Goal: Task Accomplishment & Management: Use online tool/utility

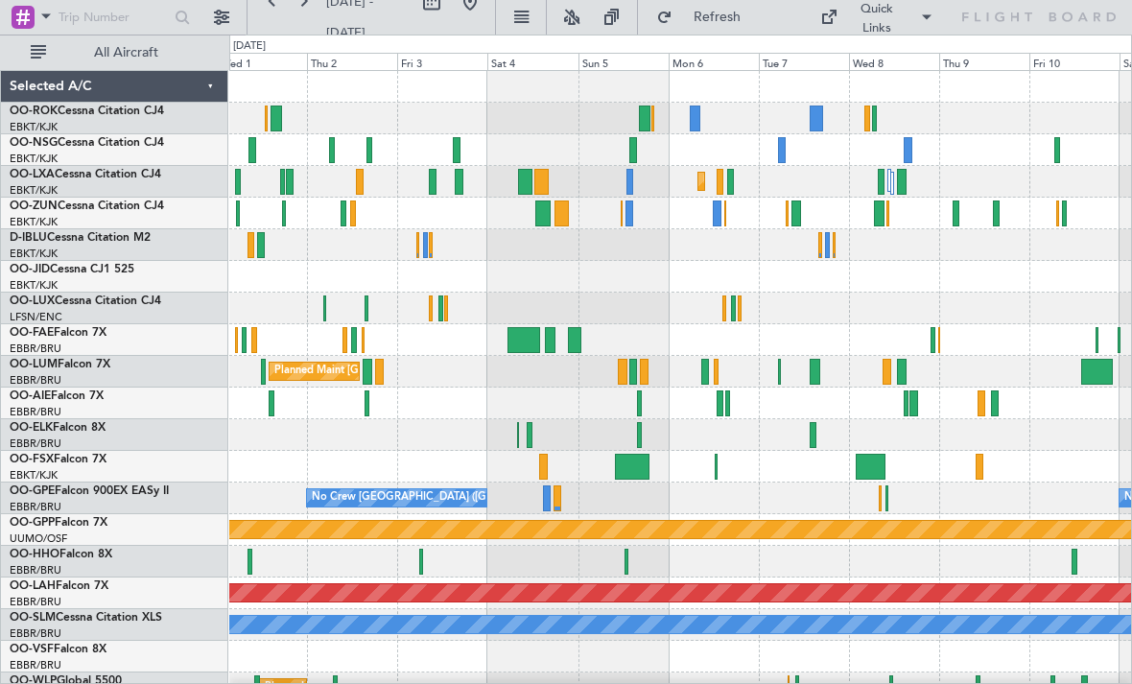
click at [711, 219] on div at bounding box center [680, 214] width 902 height 32
click at [629, 215] on div at bounding box center [629, 213] width 8 height 26
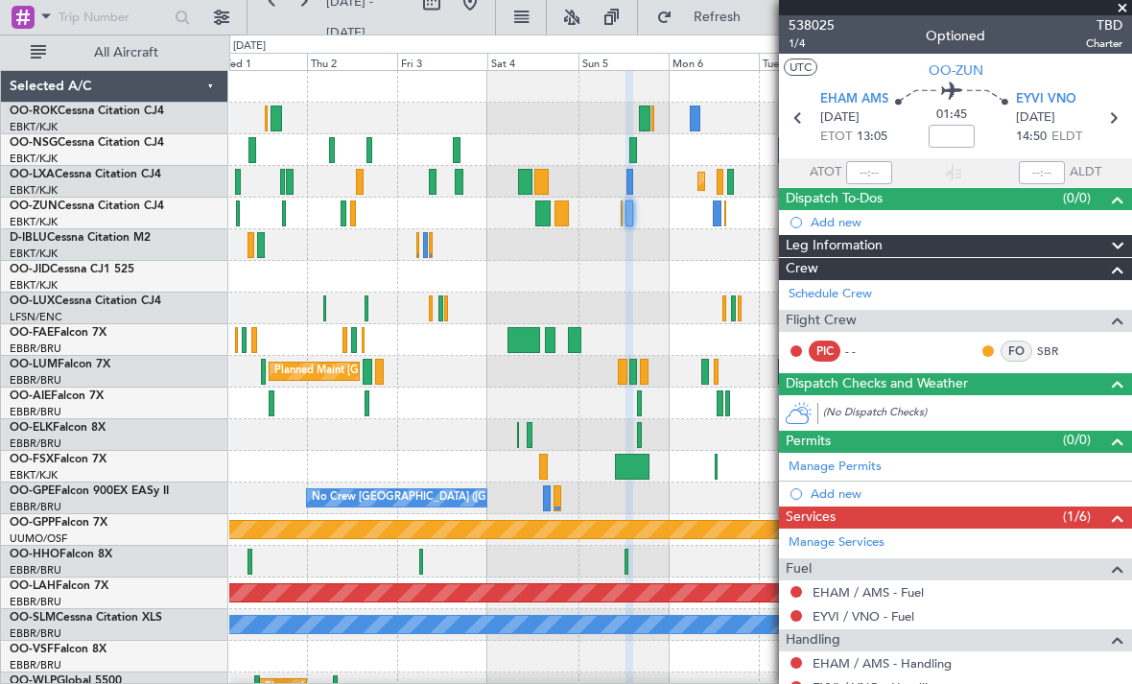
click at [1122, 9] on span at bounding box center [1121, 8] width 19 height 17
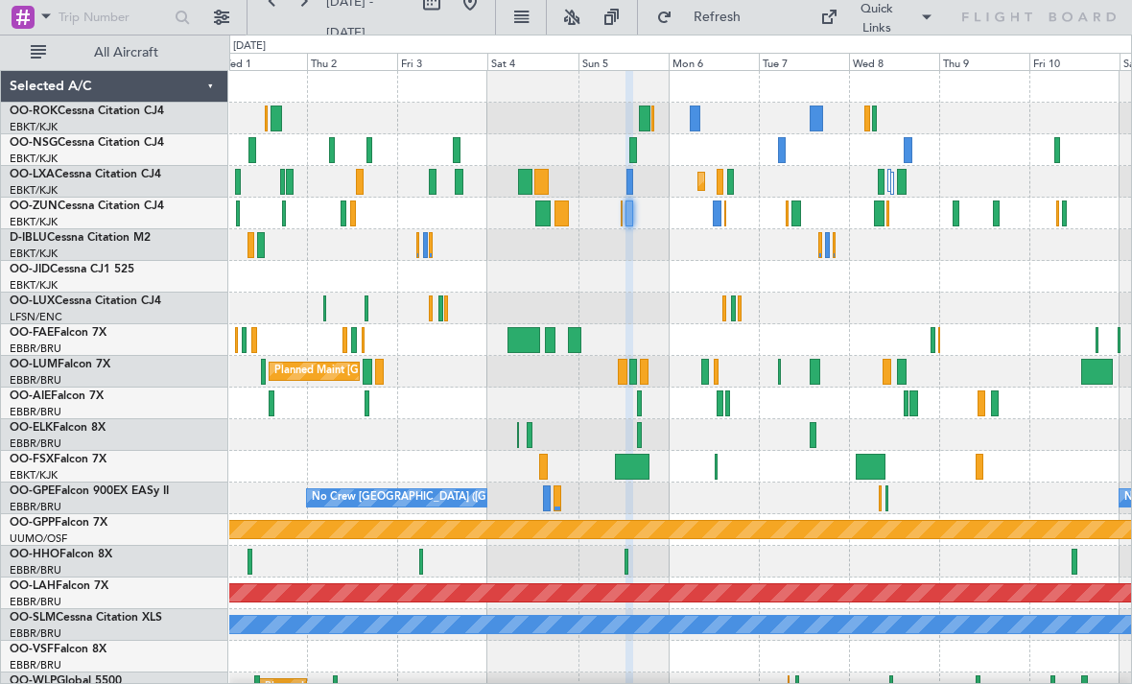
type input "0"
click at [799, 219] on div at bounding box center [796, 213] width 10 height 26
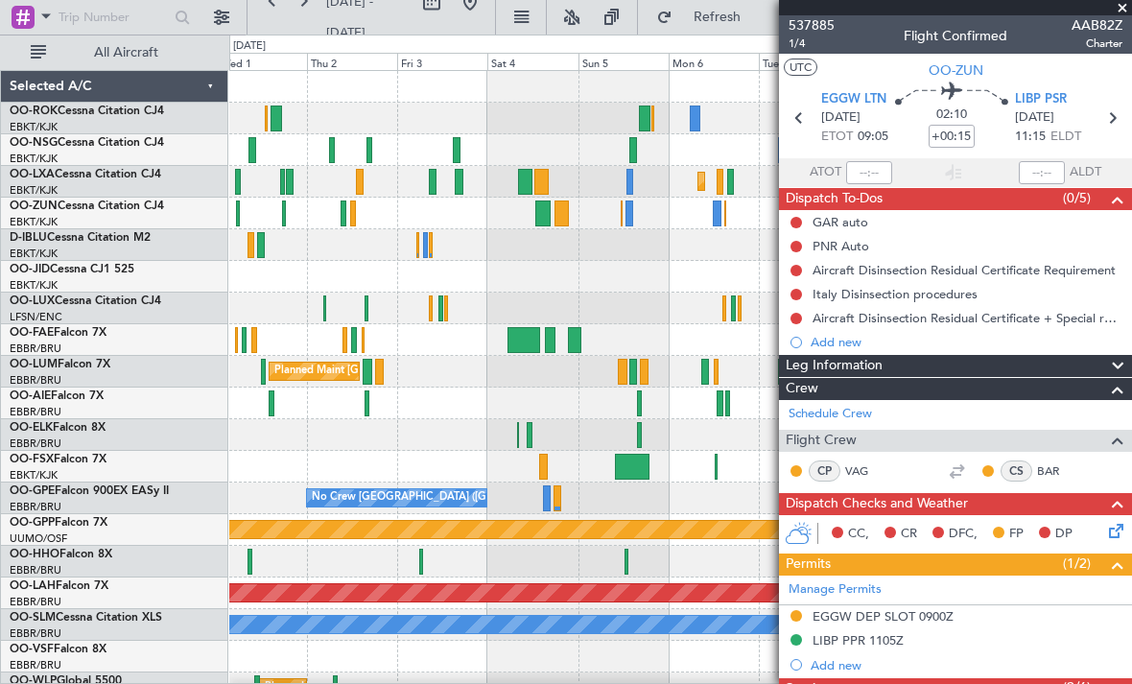
click at [1124, 12] on span at bounding box center [1121, 8] width 19 height 17
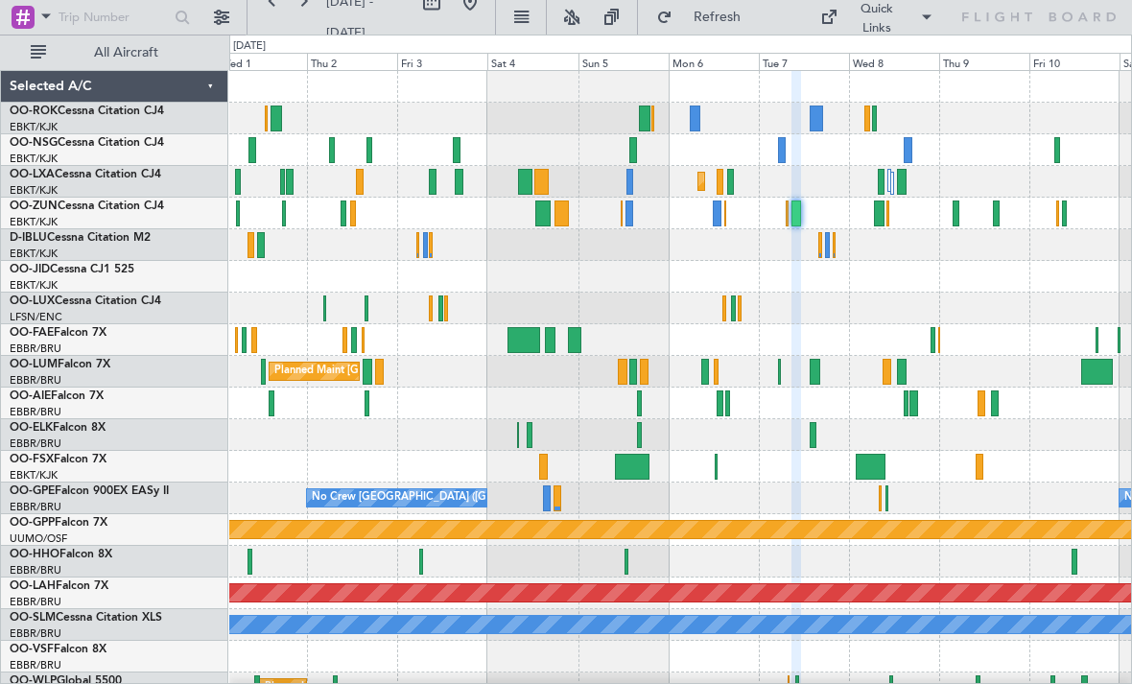
type input "0"
click at [875, 121] on div at bounding box center [874, 118] width 5 height 26
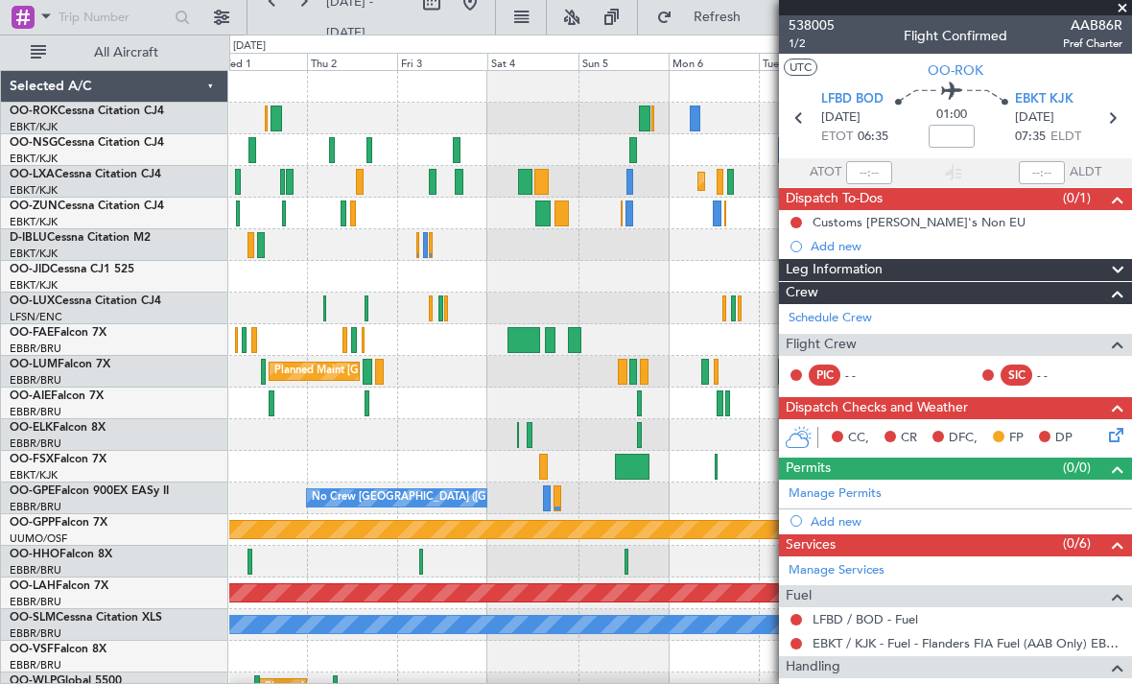
click at [1120, 13] on span at bounding box center [1121, 8] width 19 height 17
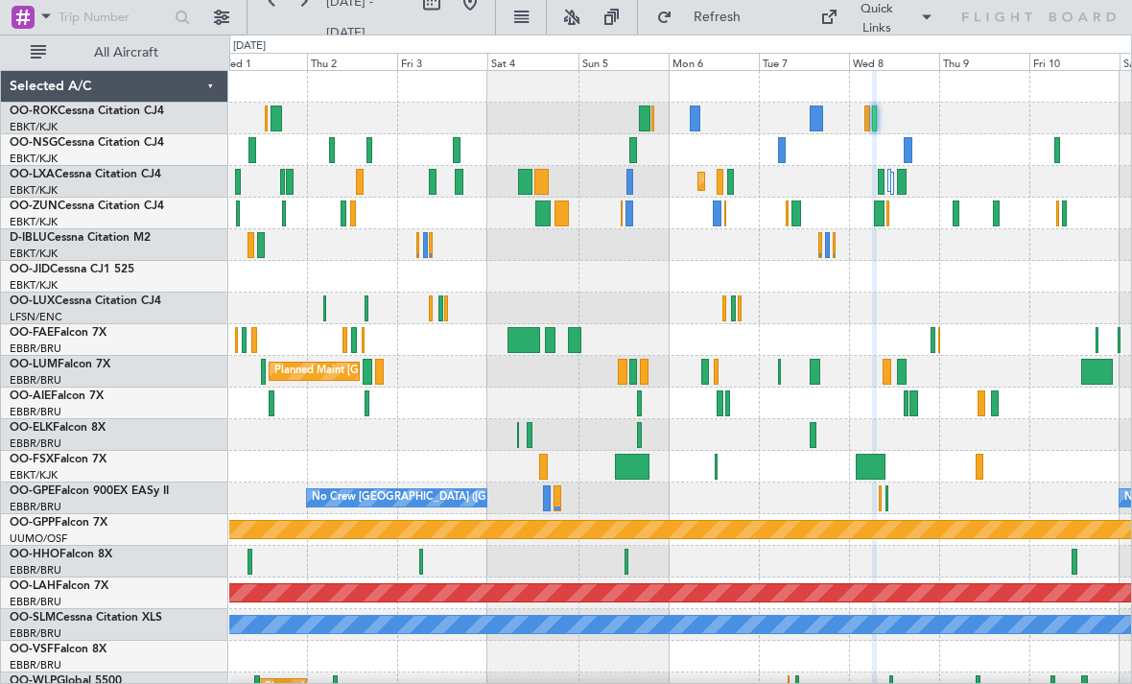
type input "0"
click at [897, 184] on div at bounding box center [902, 182] width 11 height 26
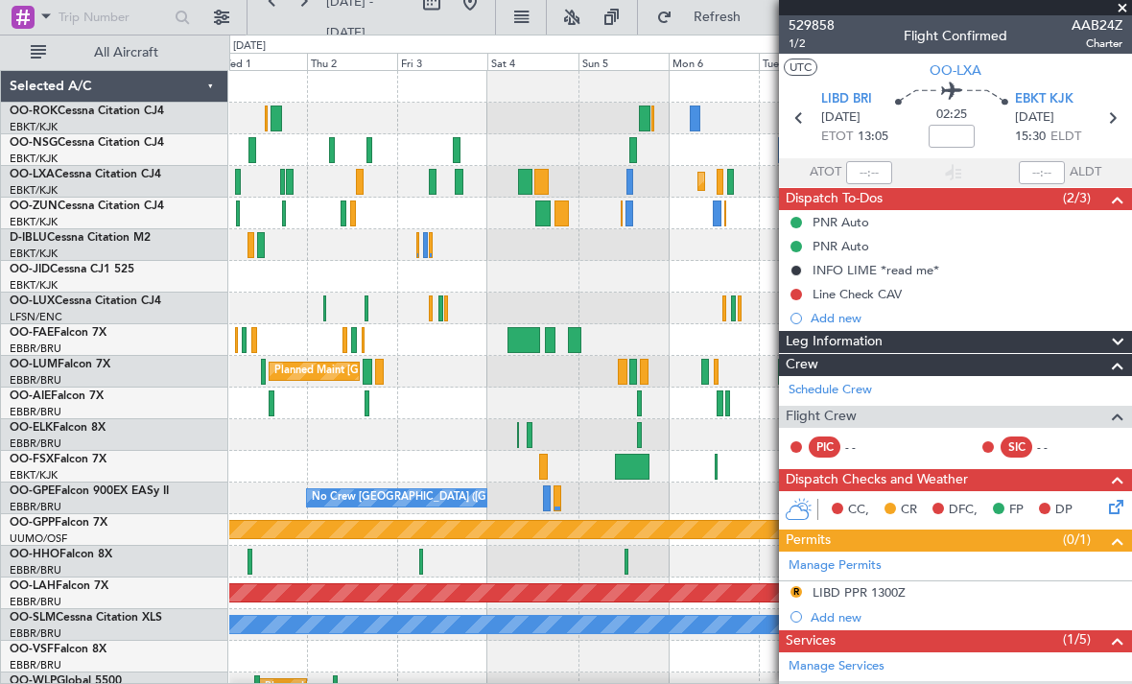
click at [1118, 8] on span at bounding box center [1121, 8] width 19 height 17
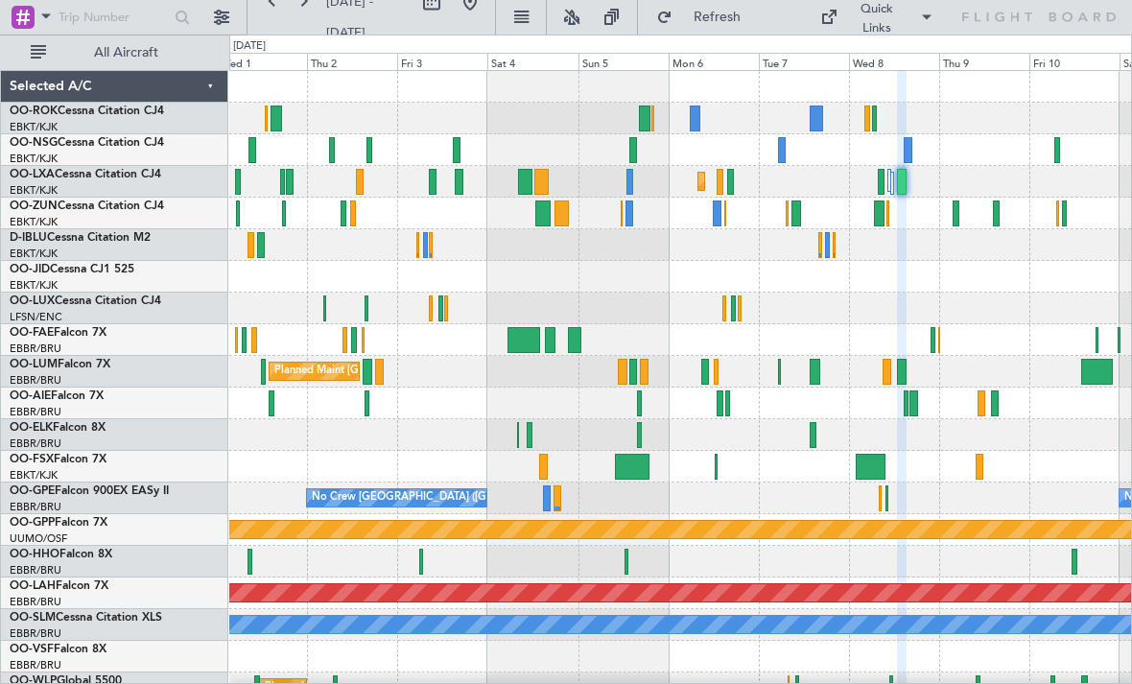
type input "0"
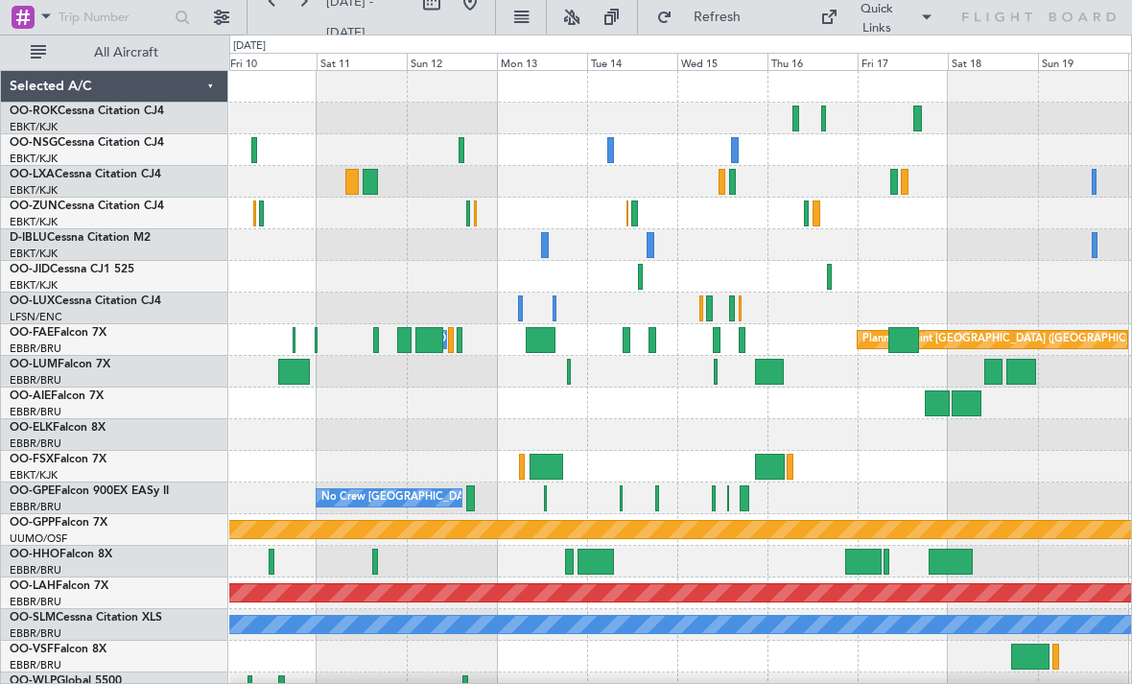
click at [629, 211] on div at bounding box center [680, 214] width 902 height 32
click at [640, 219] on div at bounding box center [680, 214] width 902 height 32
click at [644, 236] on div at bounding box center [680, 245] width 902 height 32
click at [633, 209] on div at bounding box center [634, 213] width 7 height 26
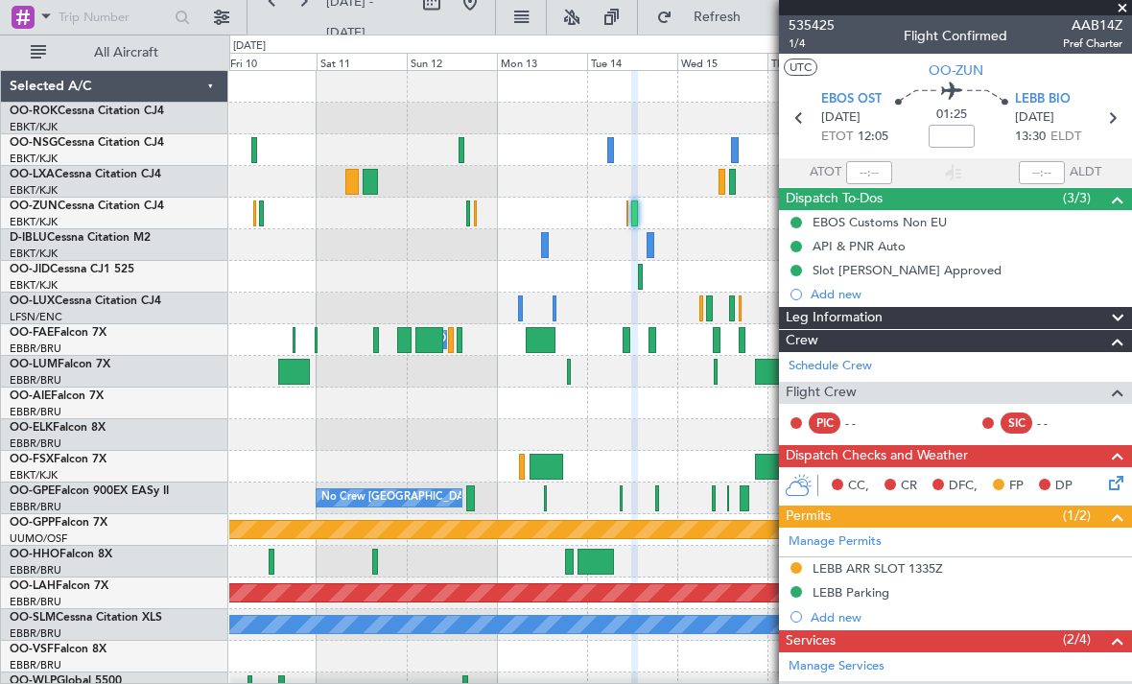
click at [1121, 13] on span at bounding box center [1121, 8] width 19 height 17
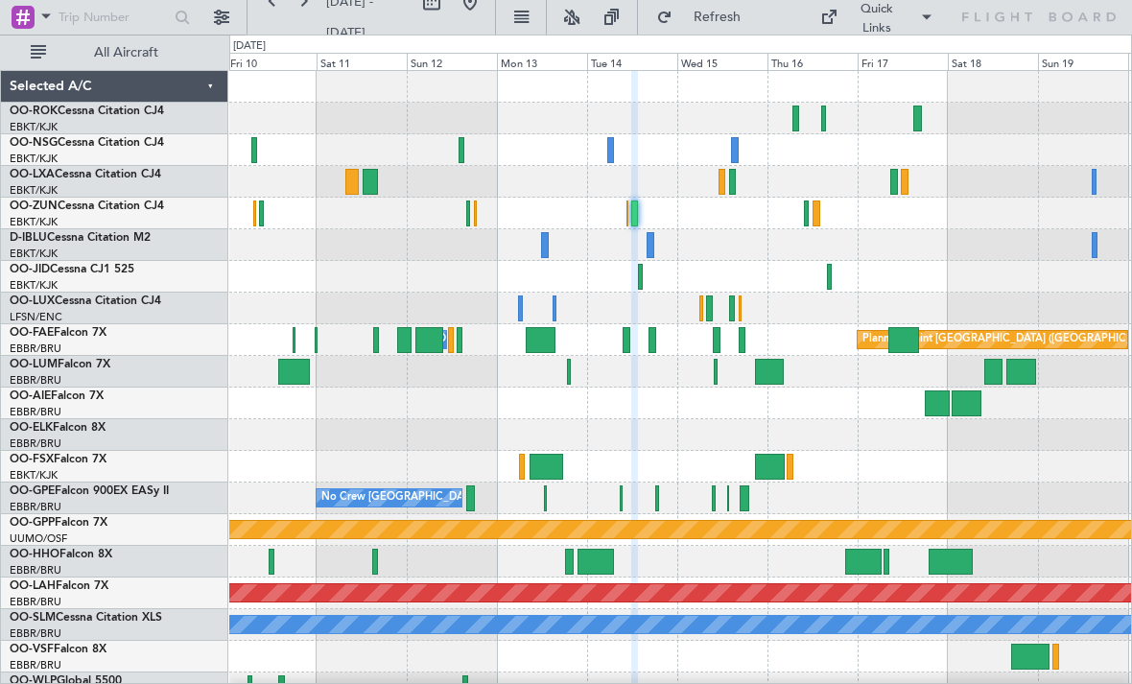
type input "0"
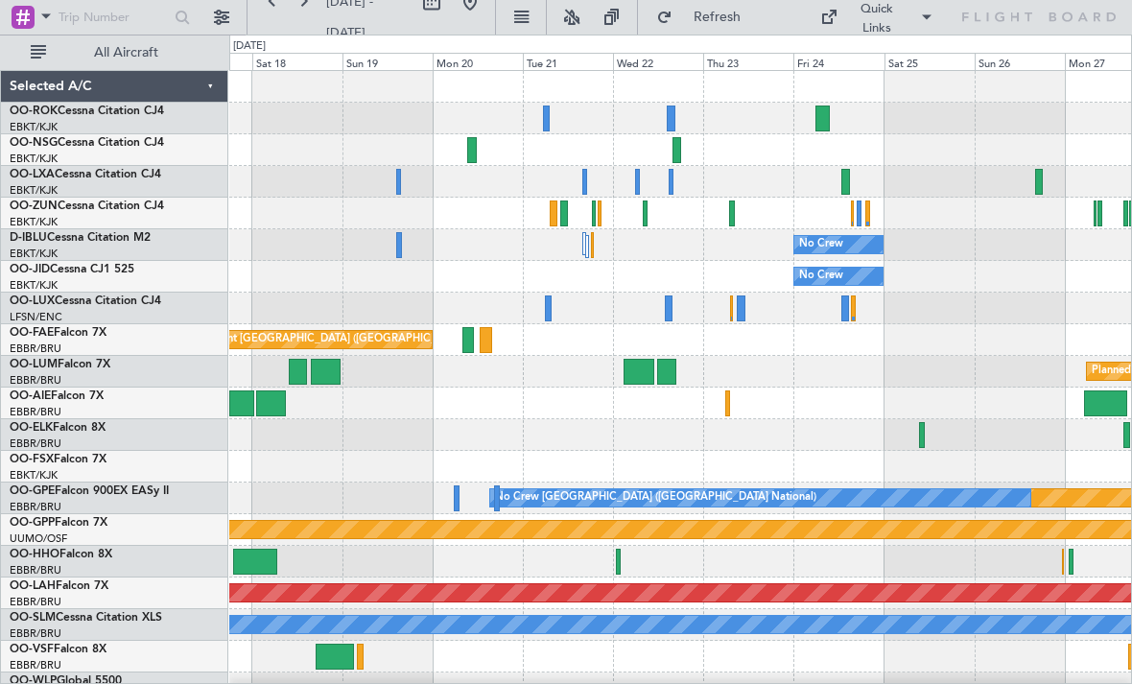
click at [672, 149] on div at bounding box center [676, 150] width 9 height 26
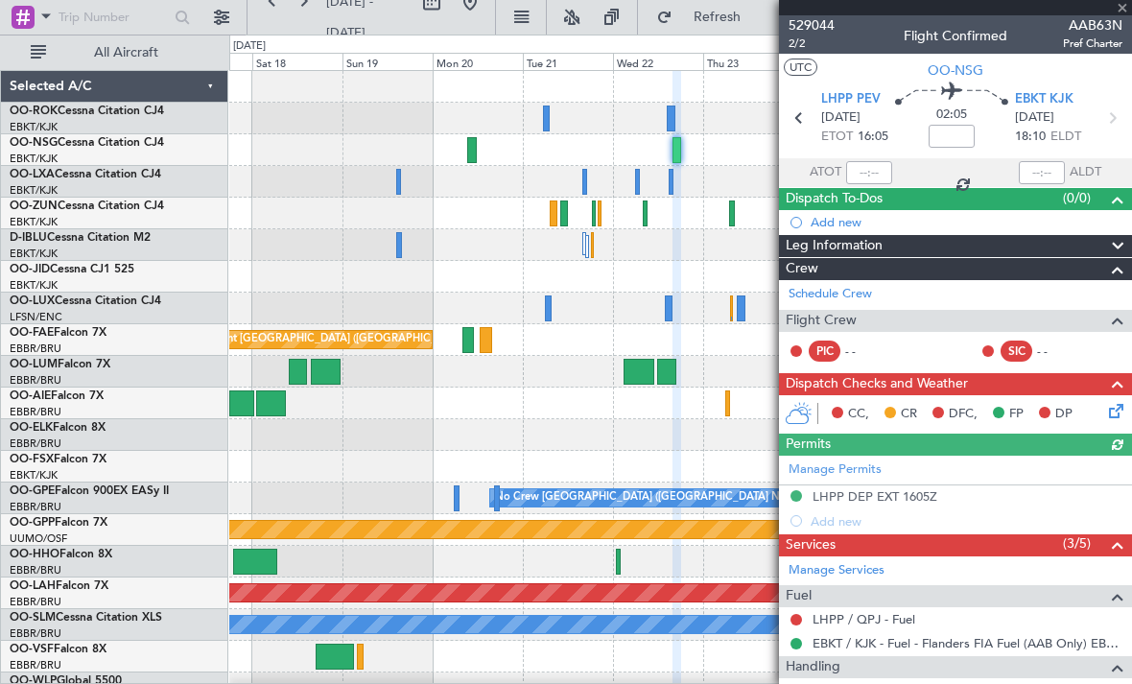
click at [1123, 12] on span at bounding box center [1121, 8] width 19 height 17
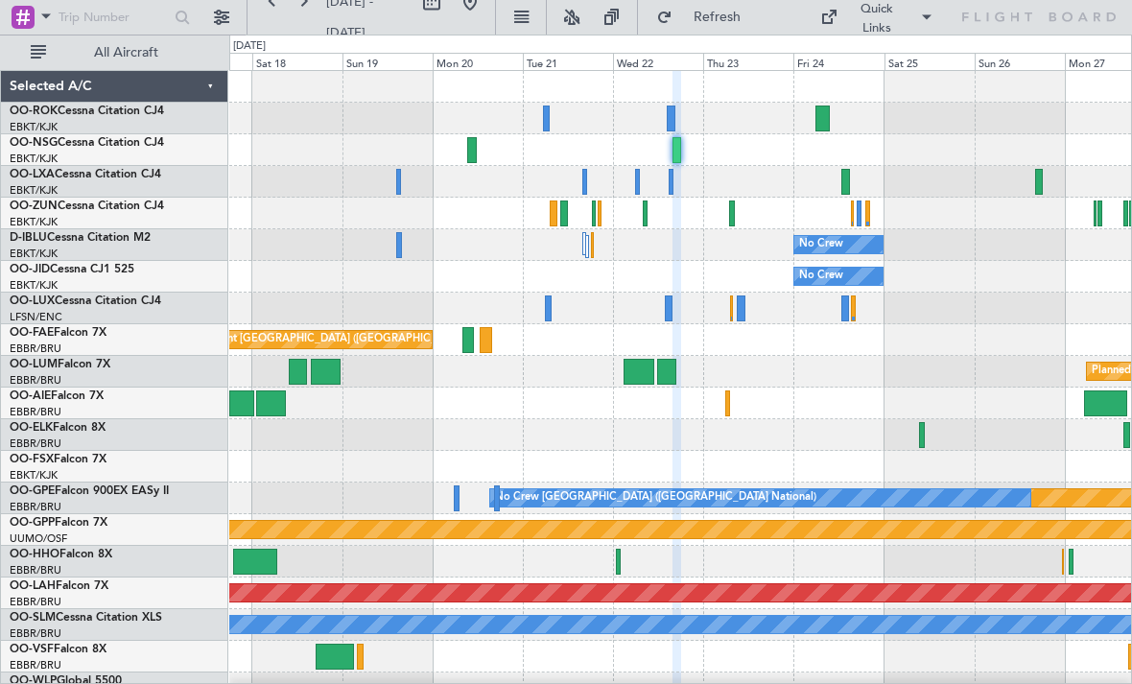
type input "0"
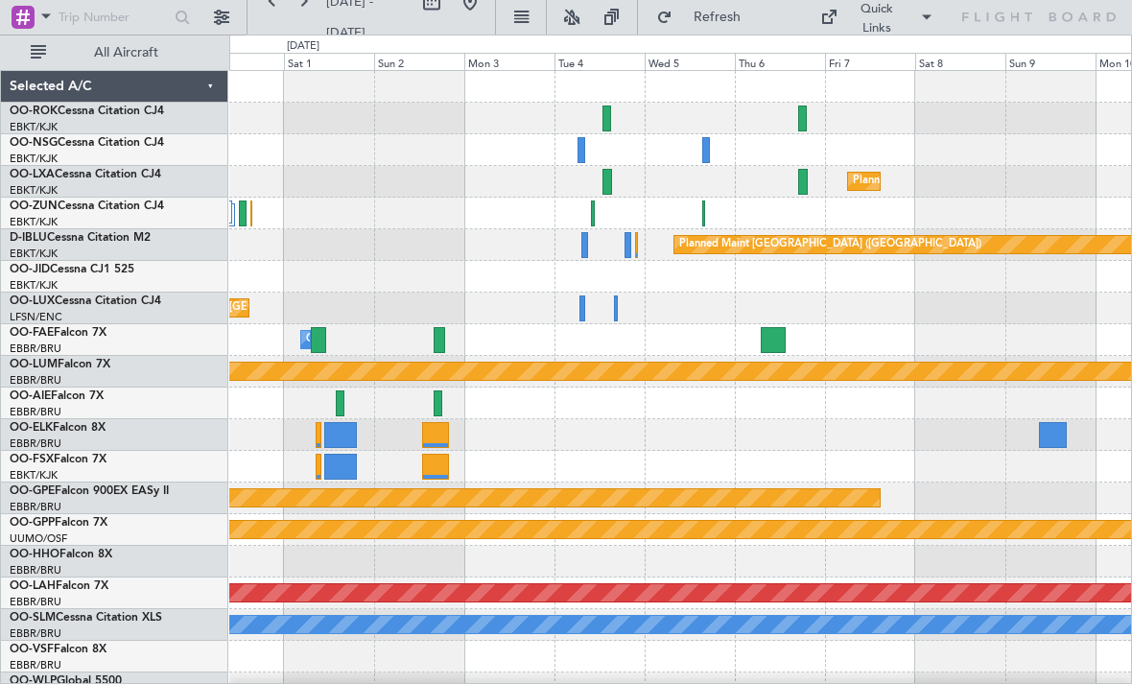
click at [608, 183] on div at bounding box center [607, 182] width 10 height 26
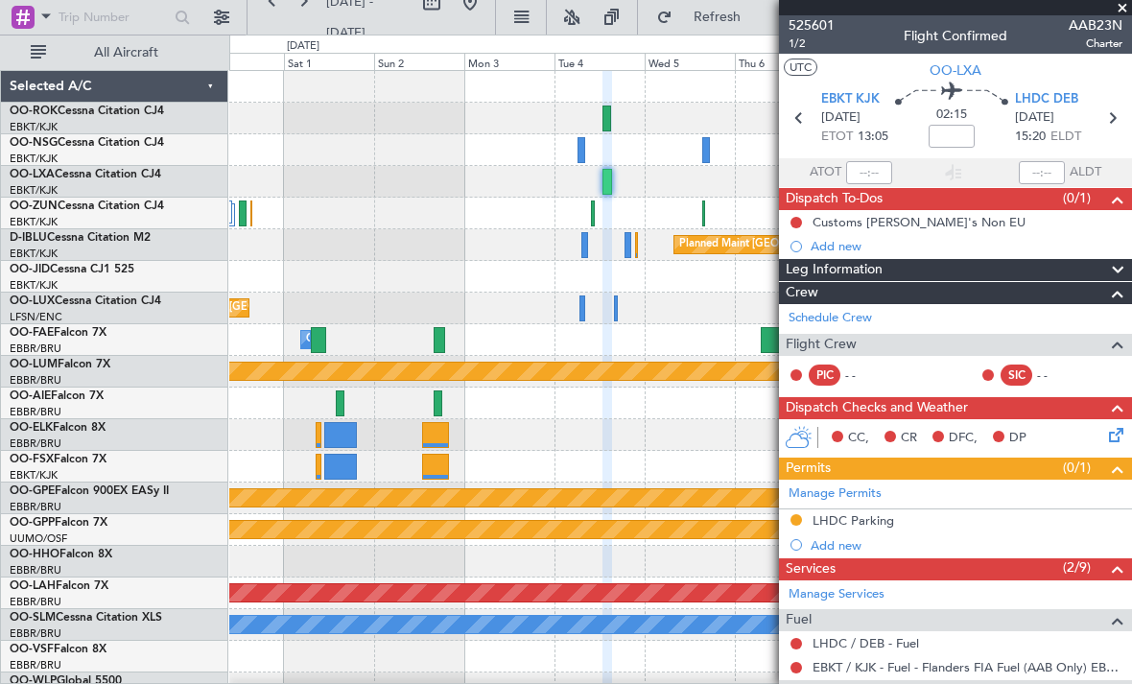
click at [1123, 13] on span at bounding box center [1121, 8] width 19 height 17
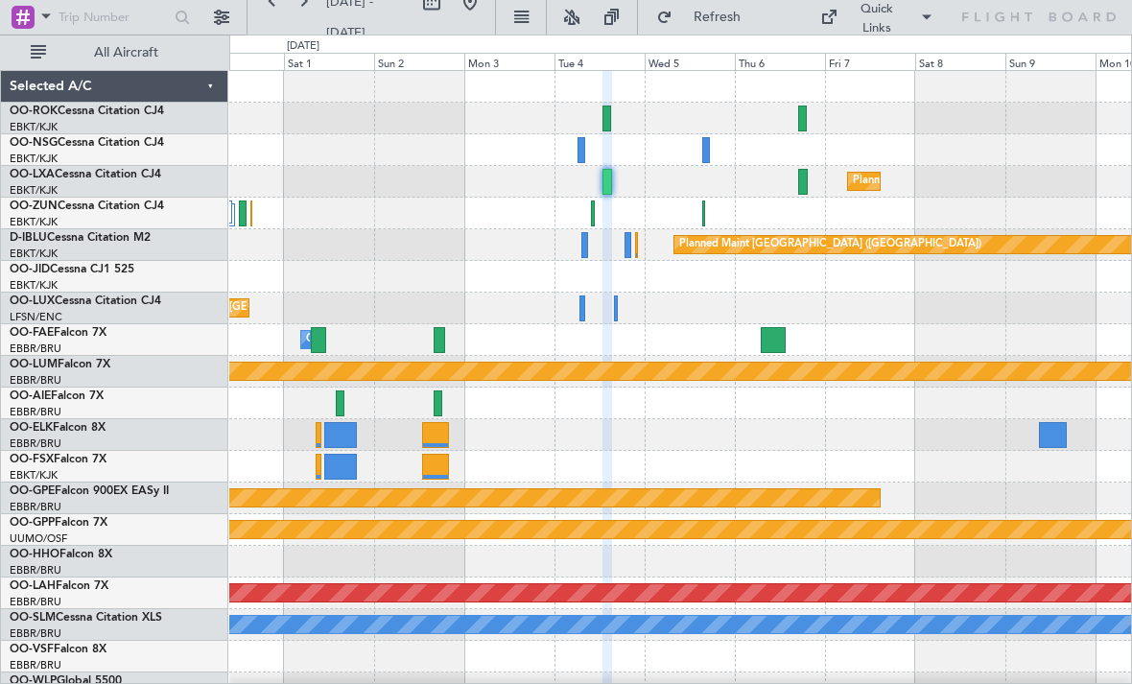
type input "0"
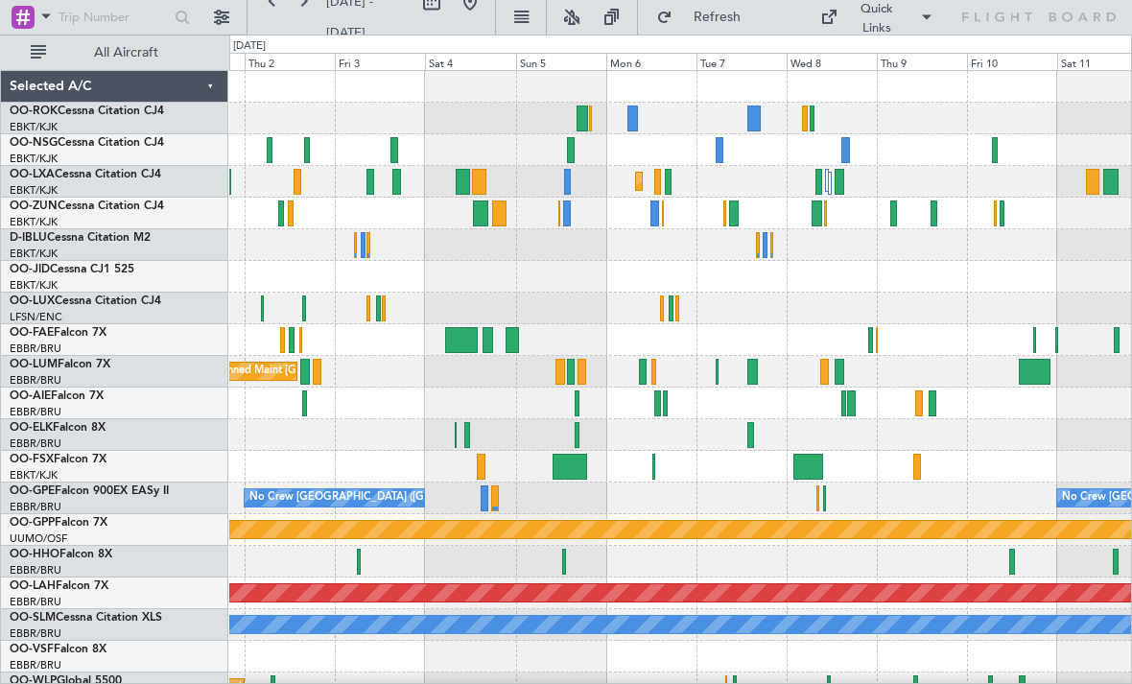
click at [731, 210] on div at bounding box center [734, 213] width 10 height 26
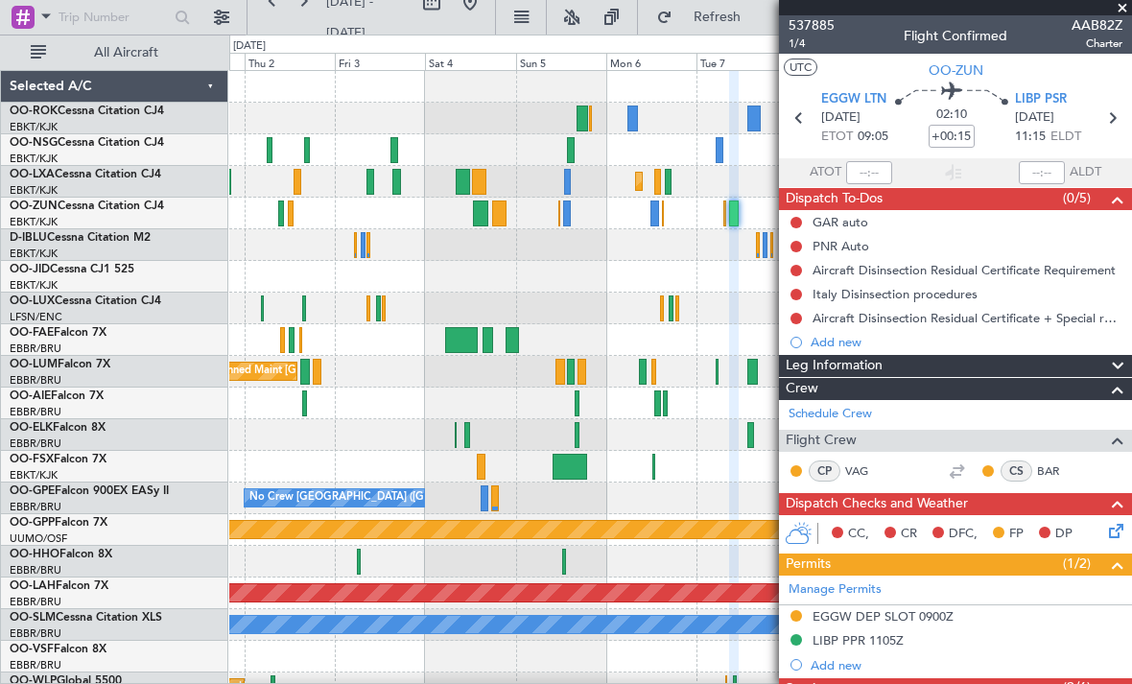
click at [1124, 13] on span at bounding box center [1121, 8] width 19 height 17
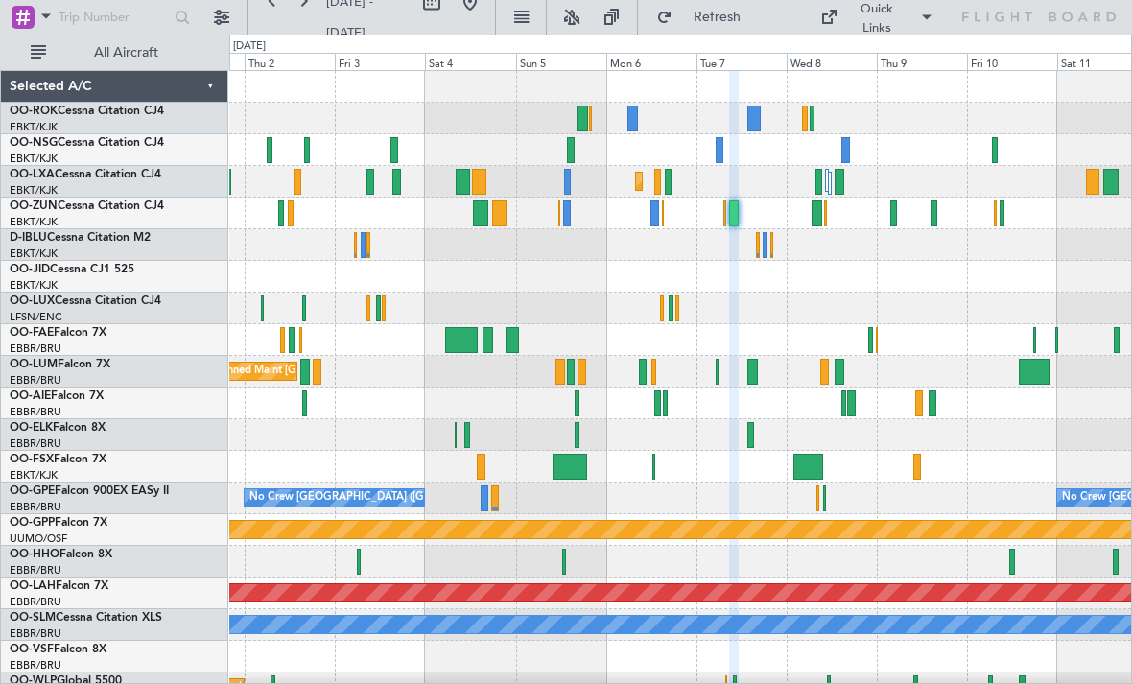
type input "0"
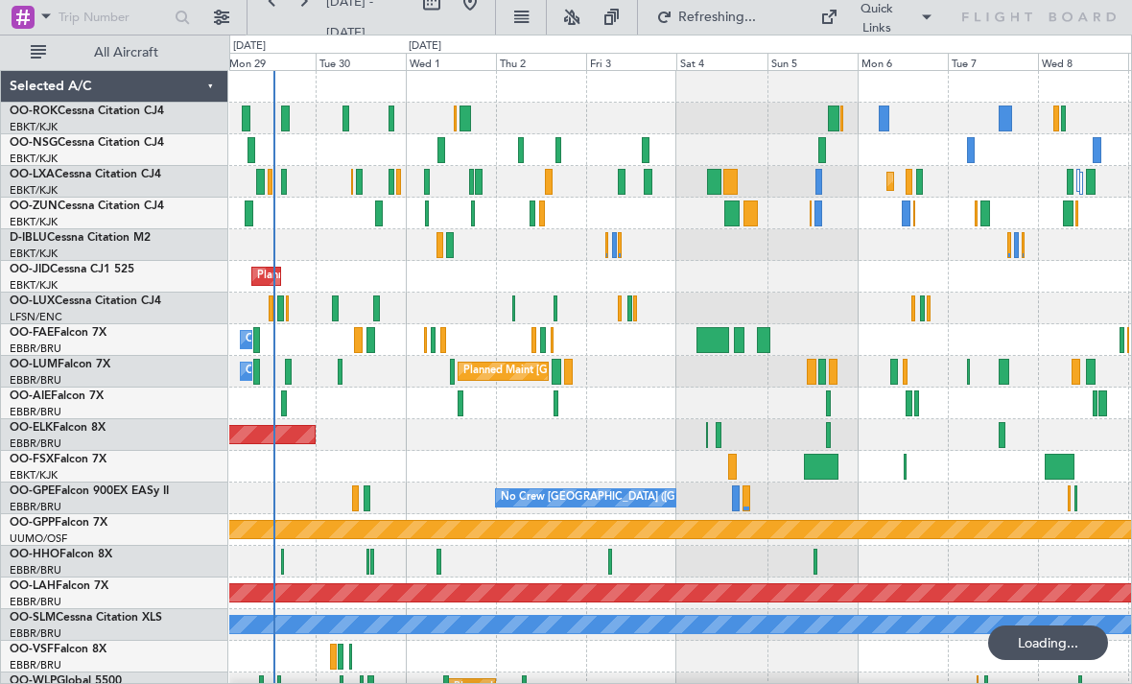
click at [713, 179] on div at bounding box center [714, 182] width 14 height 26
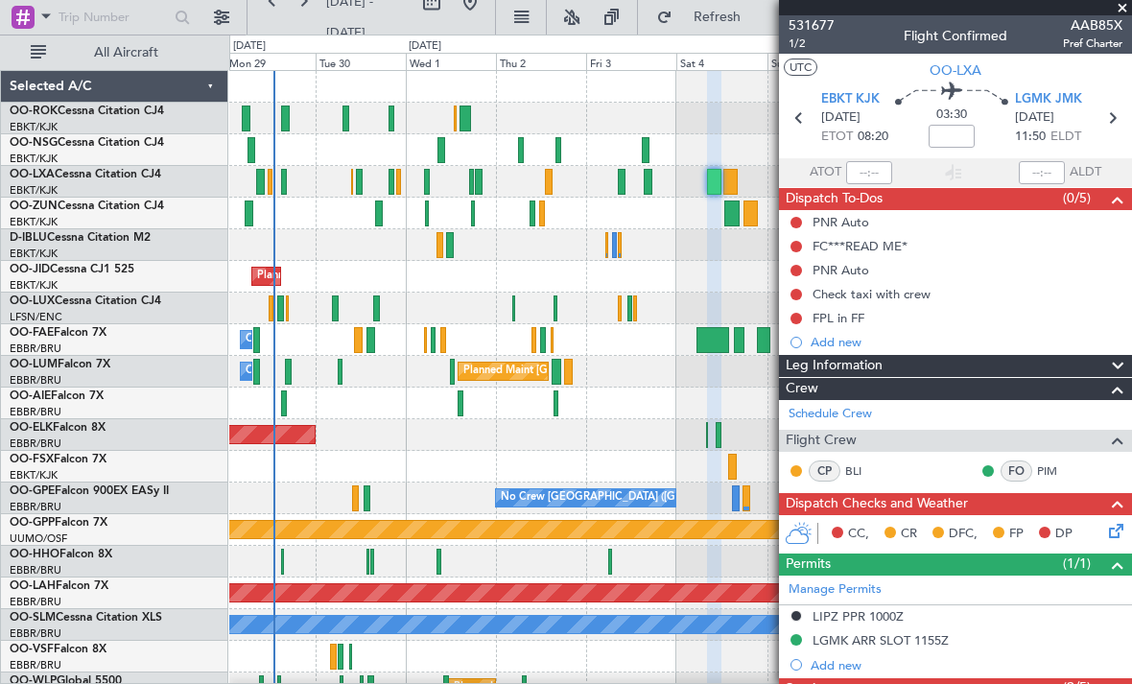
click at [1121, 9] on span at bounding box center [1121, 8] width 19 height 17
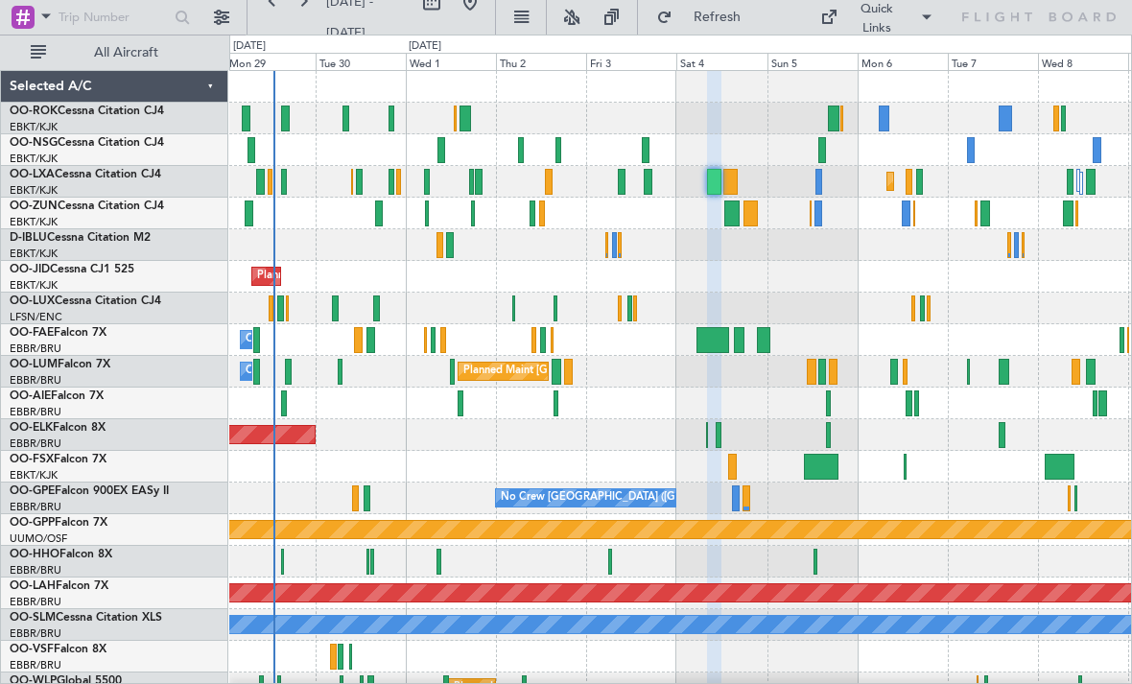
type input "0"
click at [732, 217] on div at bounding box center [731, 213] width 15 height 26
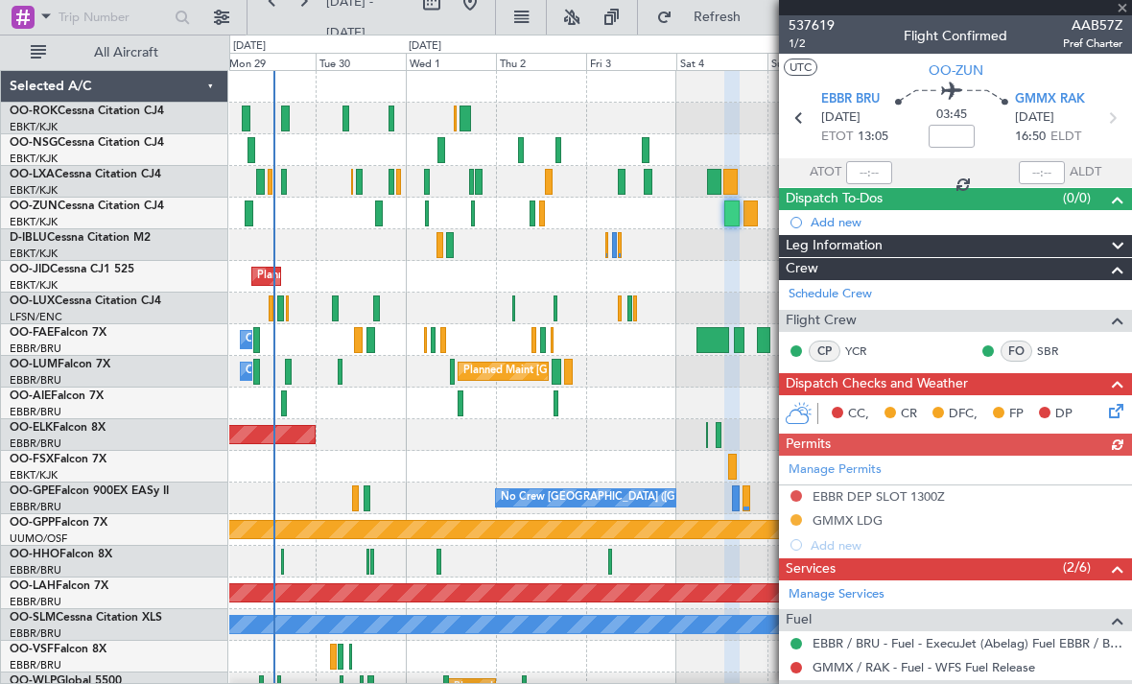
click at [1126, 10] on div at bounding box center [955, 7] width 353 height 15
click at [1117, 12] on span at bounding box center [1121, 8] width 19 height 17
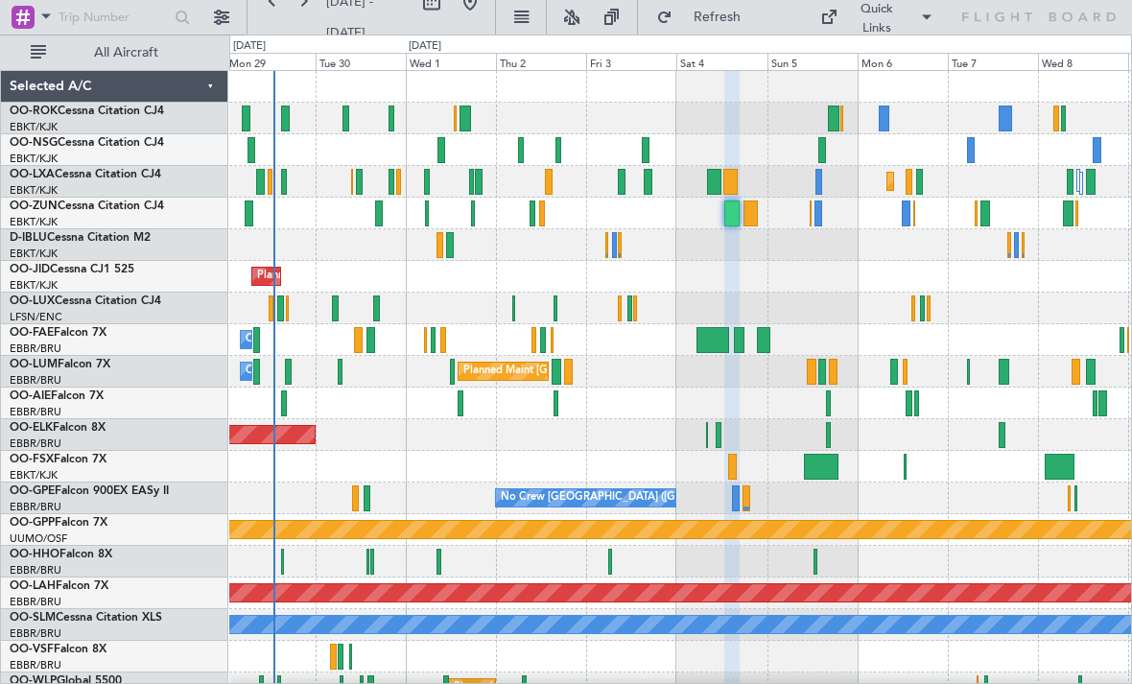
type input "0"
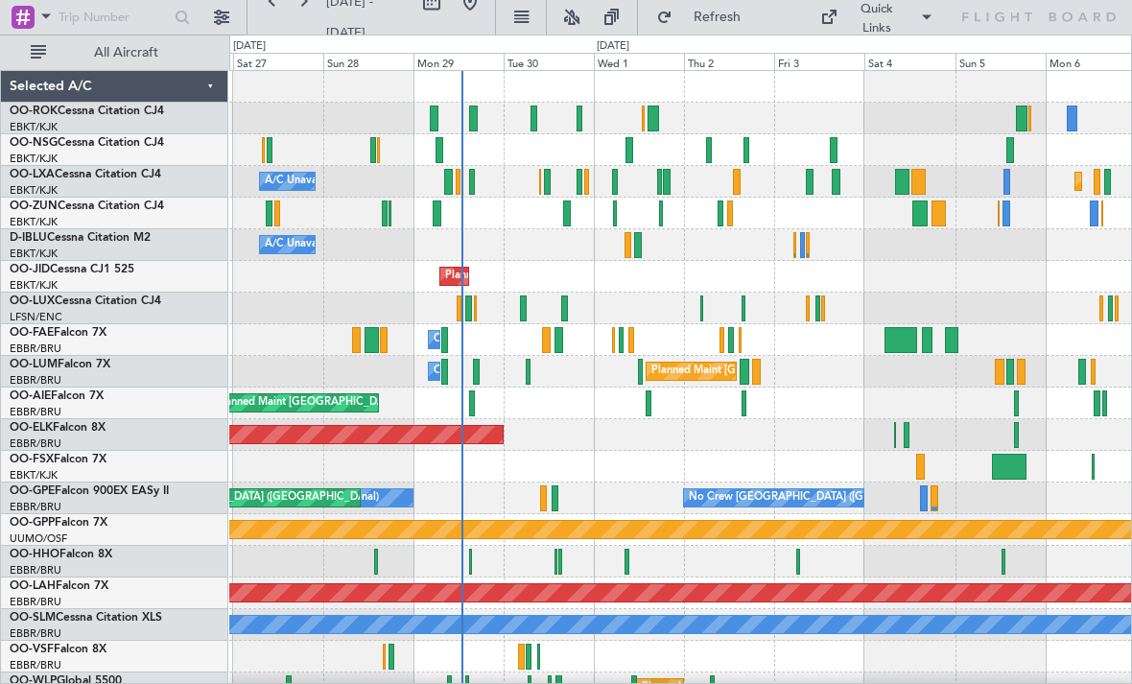
click at [832, 184] on div at bounding box center [835, 182] width 9 height 26
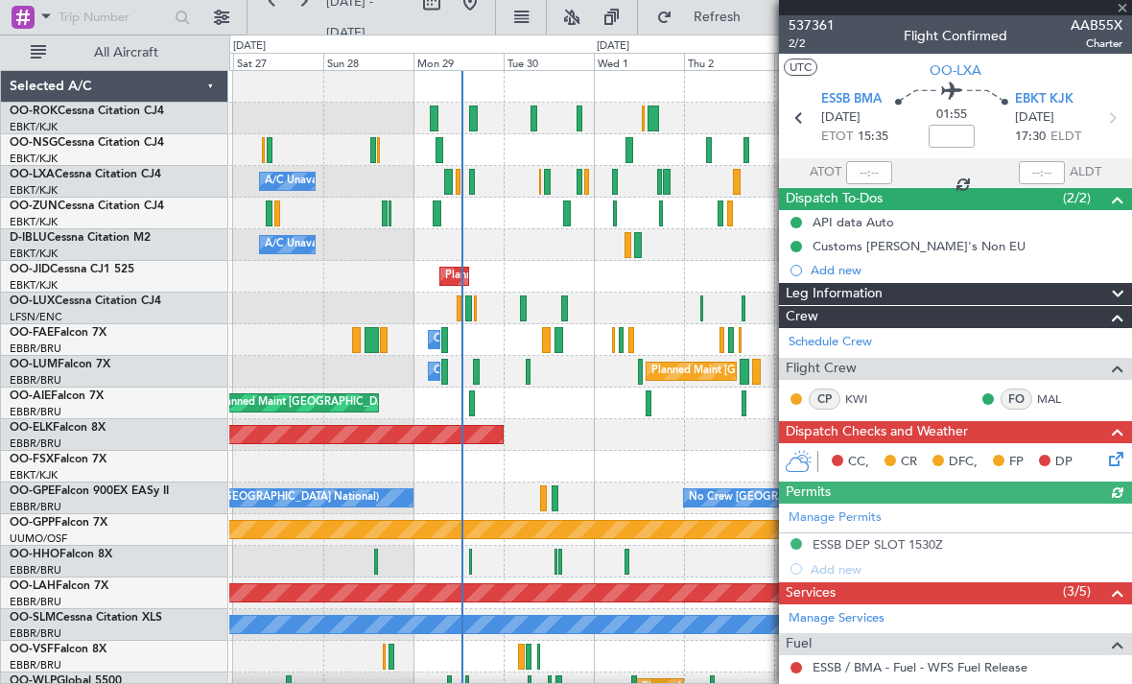
click at [1119, 8] on div at bounding box center [955, 7] width 353 height 15
click at [1119, 13] on span at bounding box center [1121, 8] width 19 height 17
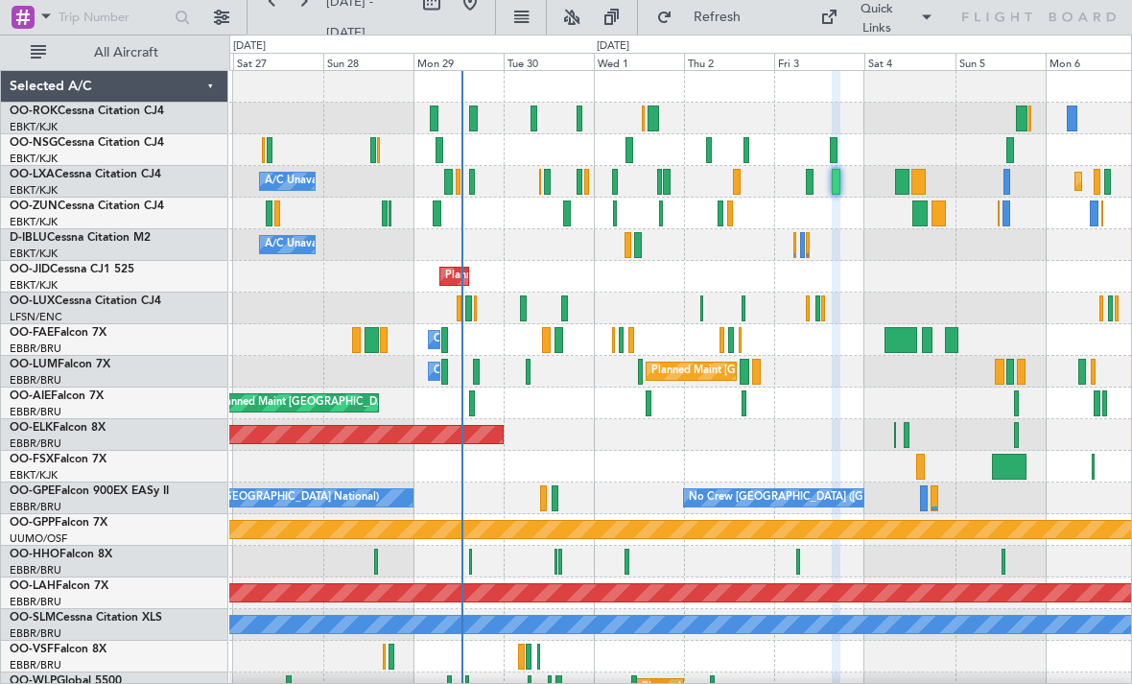
type input "0"
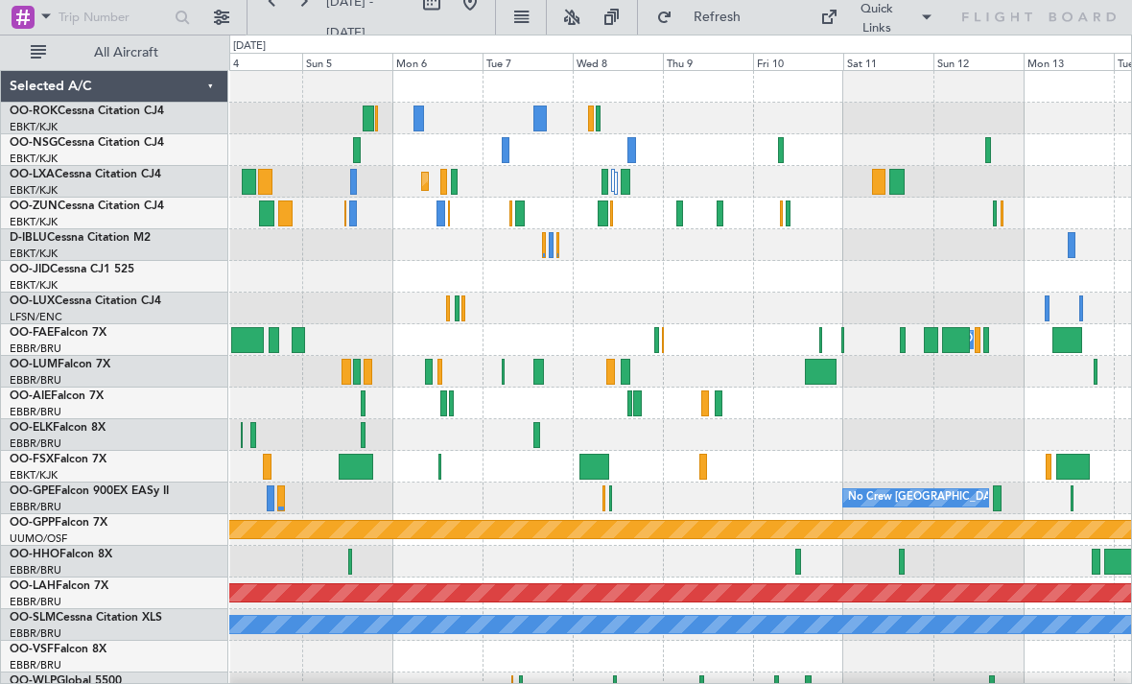
click at [728, 214] on div at bounding box center [680, 214] width 902 height 32
click at [719, 213] on div at bounding box center [719, 213] width 7 height 26
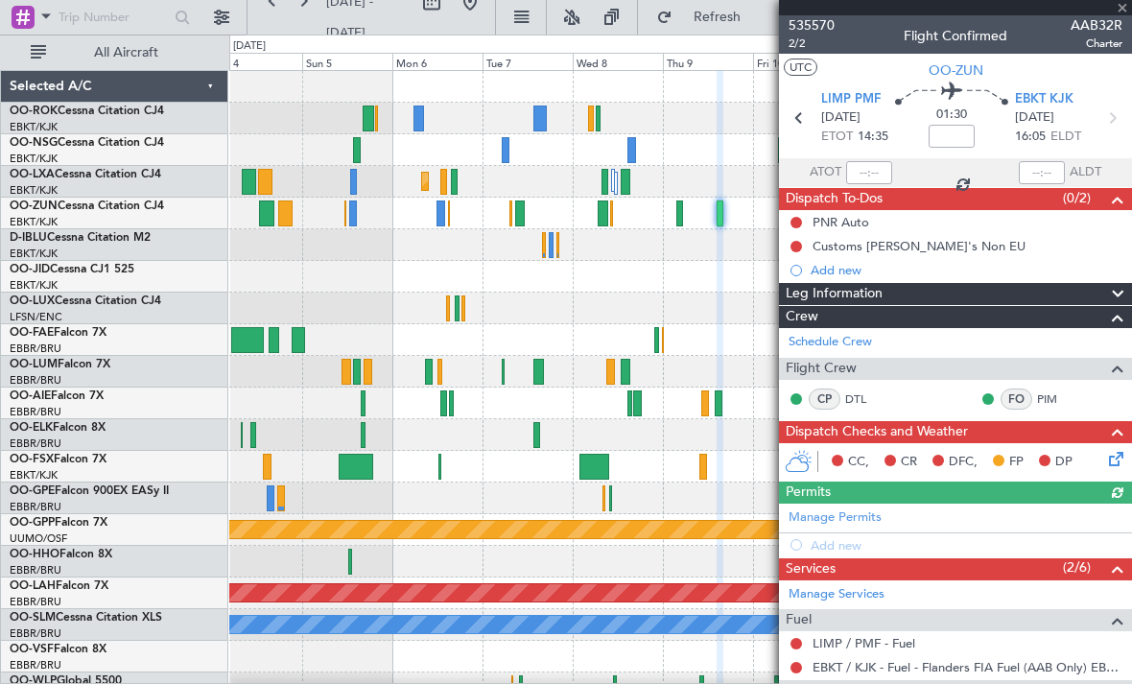
click at [1119, 10] on div at bounding box center [955, 7] width 353 height 15
click at [1121, 4] on span at bounding box center [1121, 8] width 19 height 17
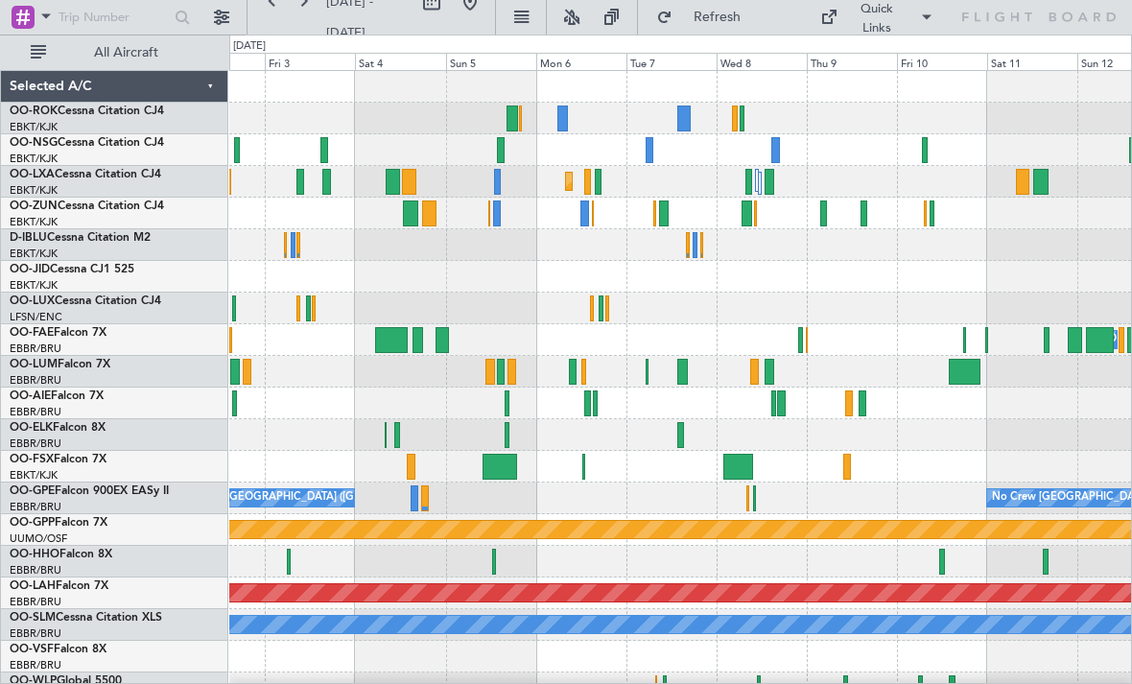
click at [649, 141] on div at bounding box center [648, 150] width 7 height 26
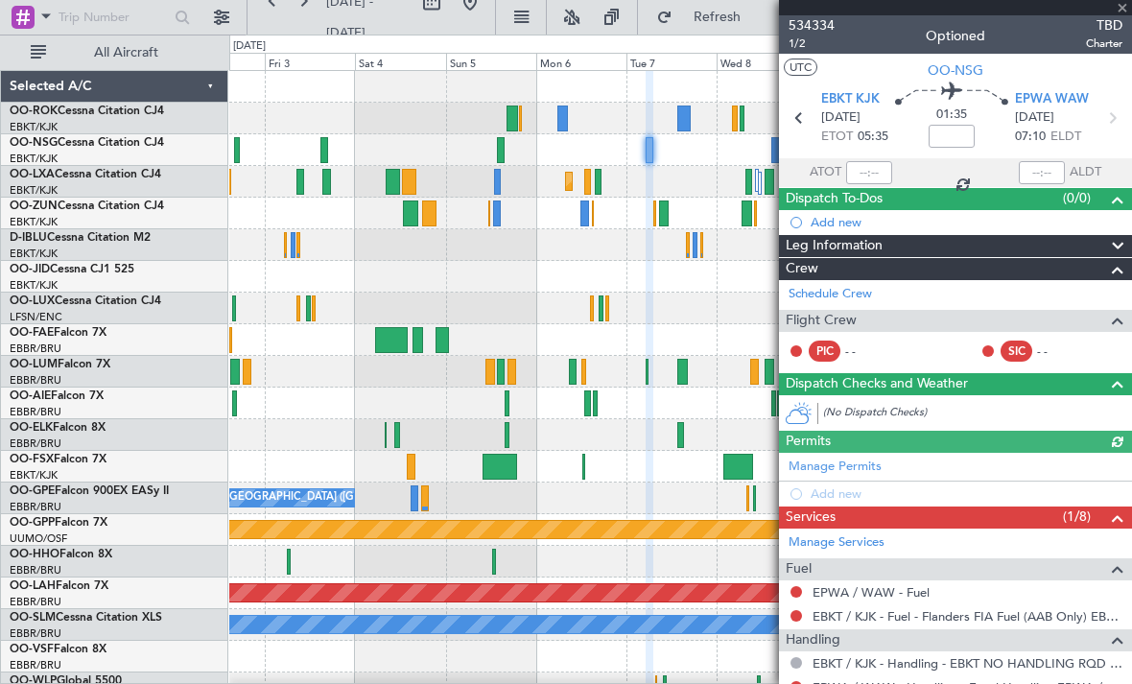
click at [1123, 7] on div at bounding box center [955, 7] width 353 height 15
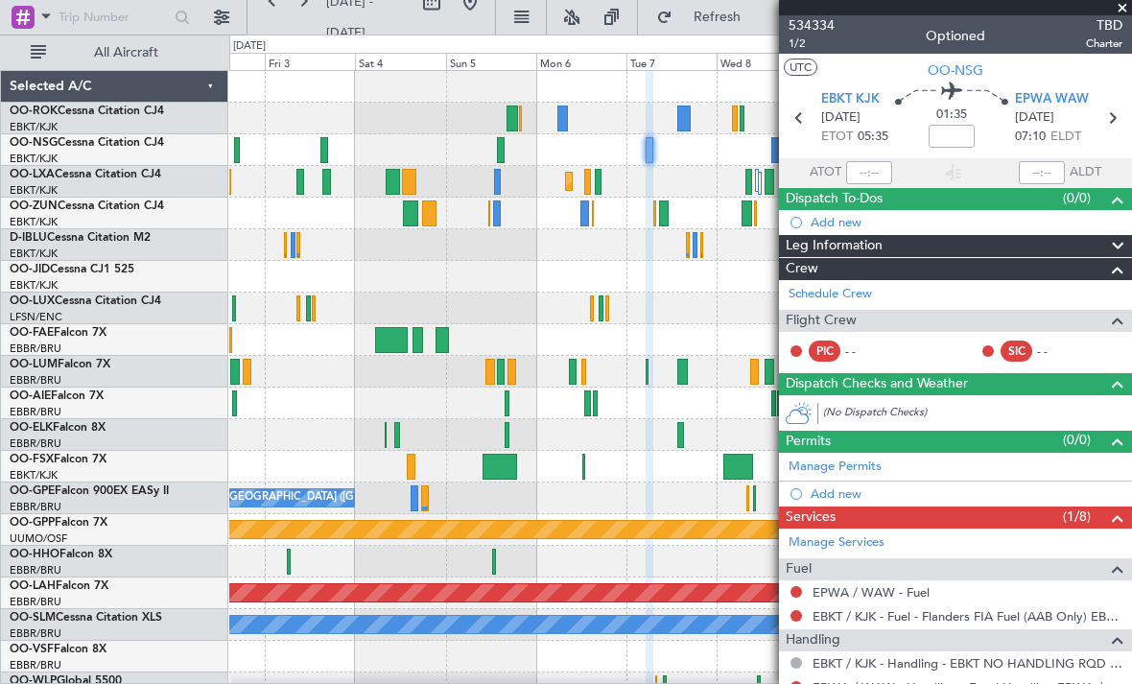
click at [1123, 13] on span at bounding box center [1121, 8] width 19 height 17
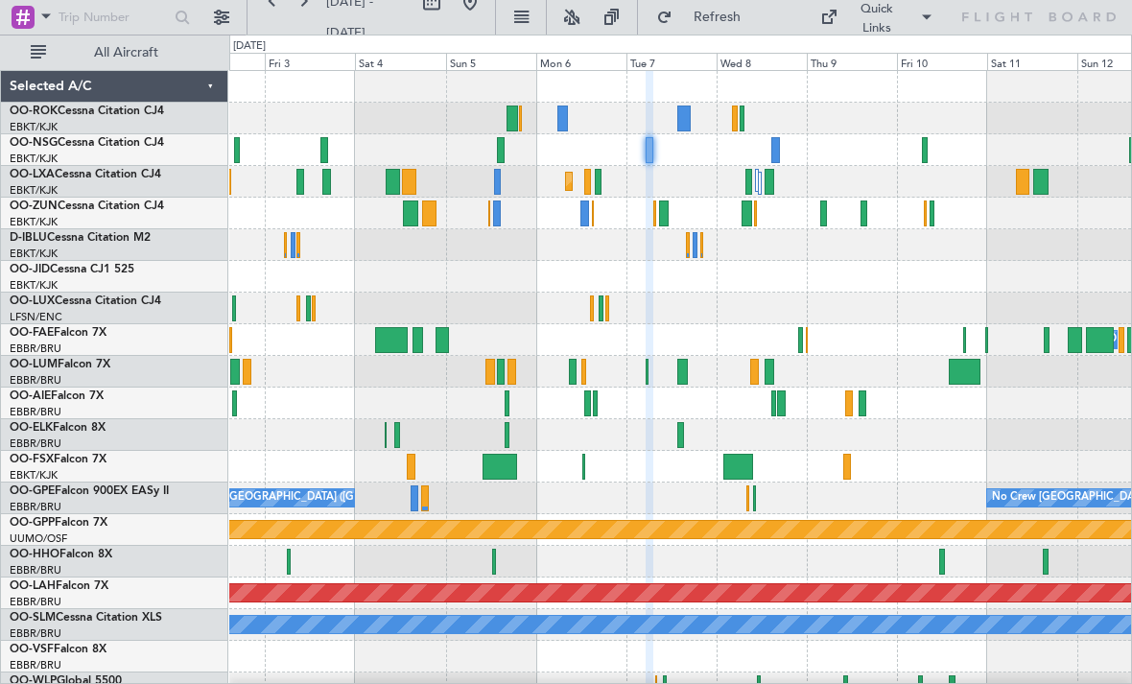
type input "0"
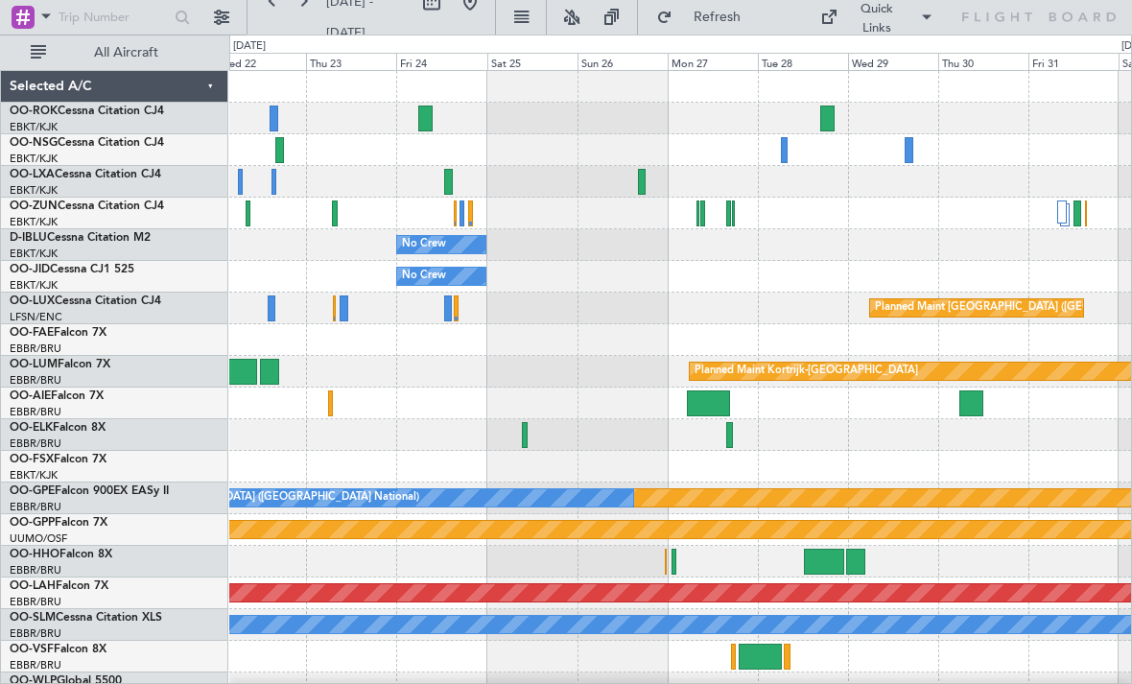
scroll to position [19, 0]
